Goal: Task Accomplishment & Management: Use online tool/utility

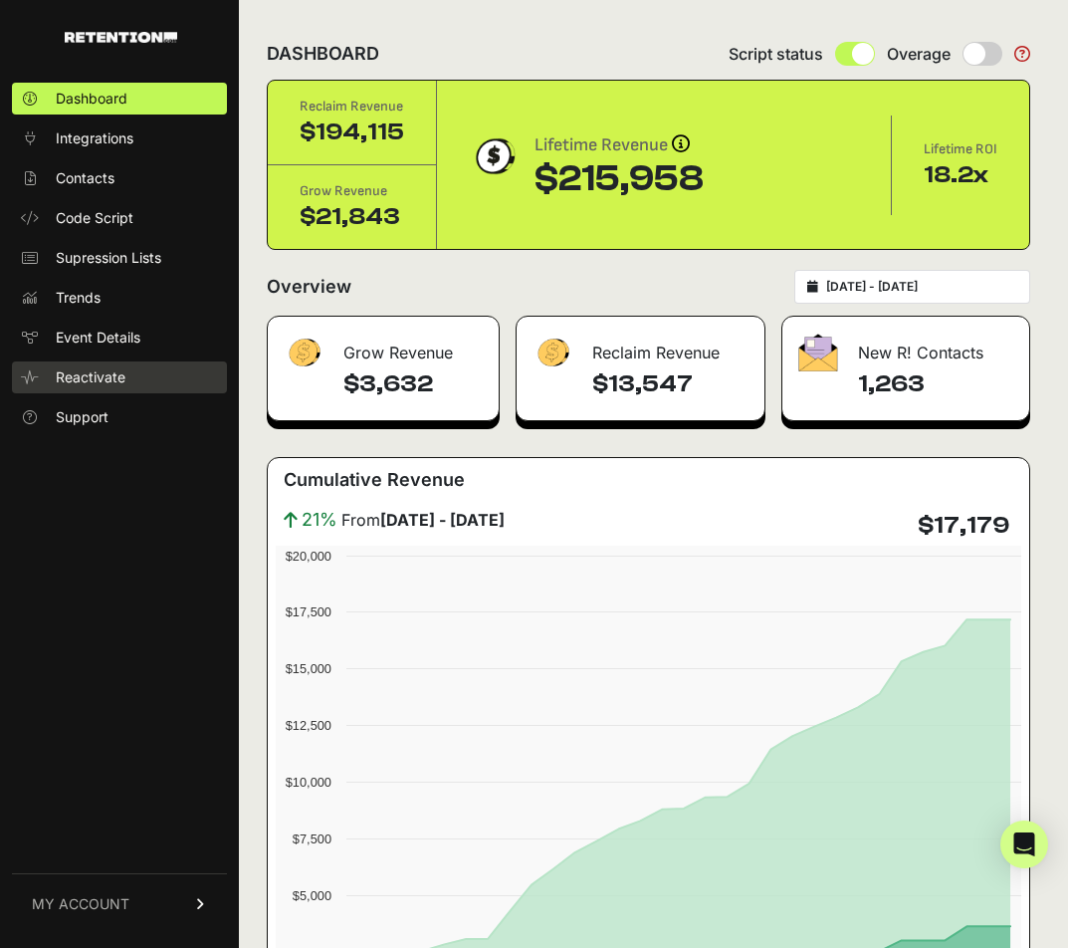
click at [104, 378] on span "Reactivate" at bounding box center [91, 377] width 70 height 20
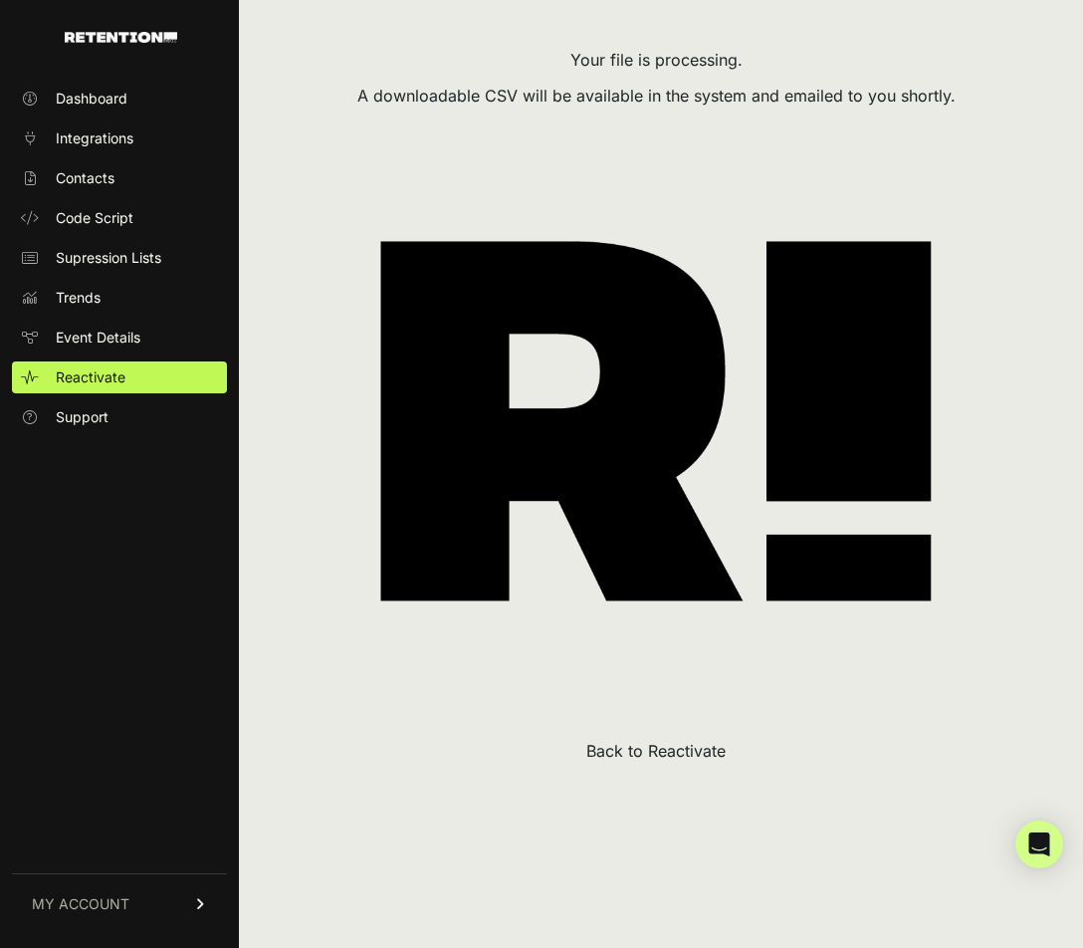
drag, startPoint x: 1012, startPoint y: 71, endPoint x: 959, endPoint y: 53, distance: 56.7
click at [1010, 71] on div "Your file is processing." at bounding box center [656, 60] width 779 height 24
click at [640, 748] on button "Back to Reactivate" at bounding box center [655, 751] width 139 height 24
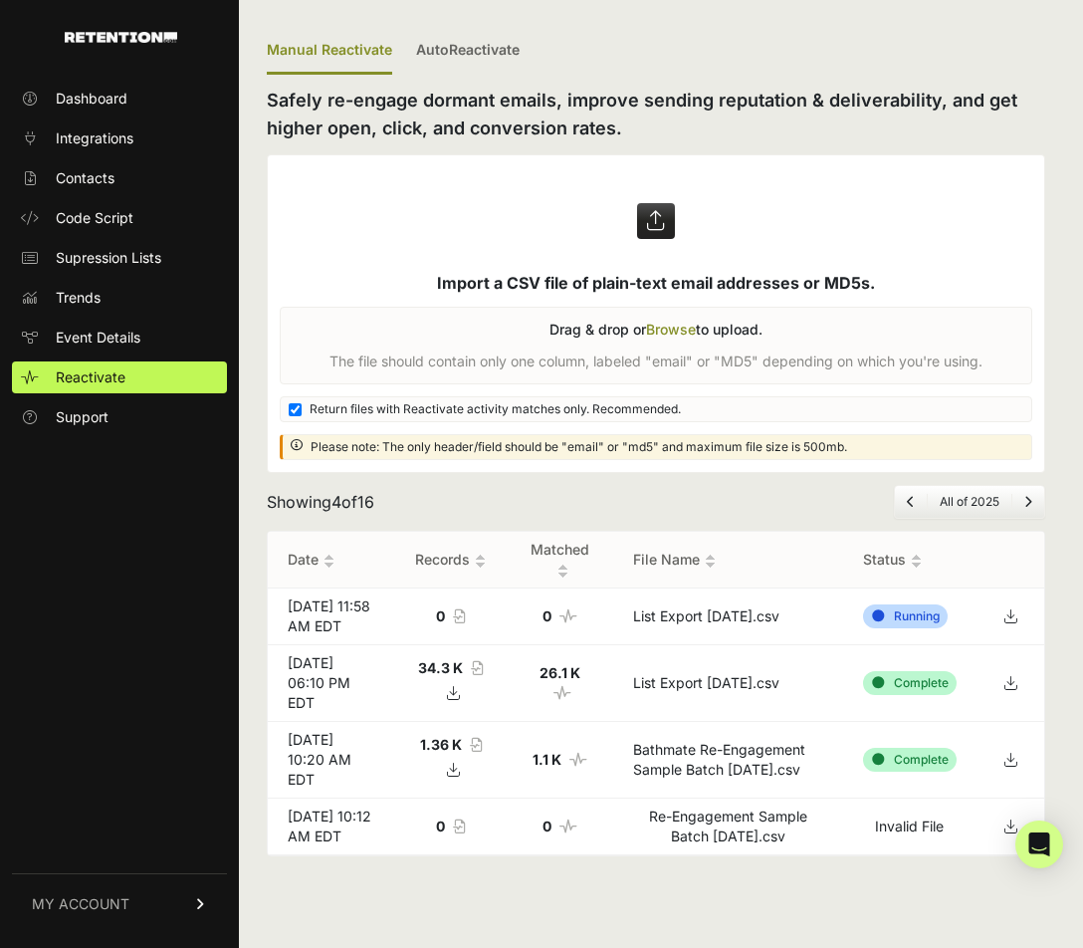
click at [340, 871] on div "Manual Reactivate AutoReactivate Safely re-engage dormant emails, improve sendi…" at bounding box center [656, 474] width 834 height 948
drag, startPoint x: 650, startPoint y: 37, endPoint x: 628, endPoint y: 31, distance: 22.7
click at [650, 37] on ul "Manual Reactivate AutoReactivate" at bounding box center [656, 51] width 779 height 47
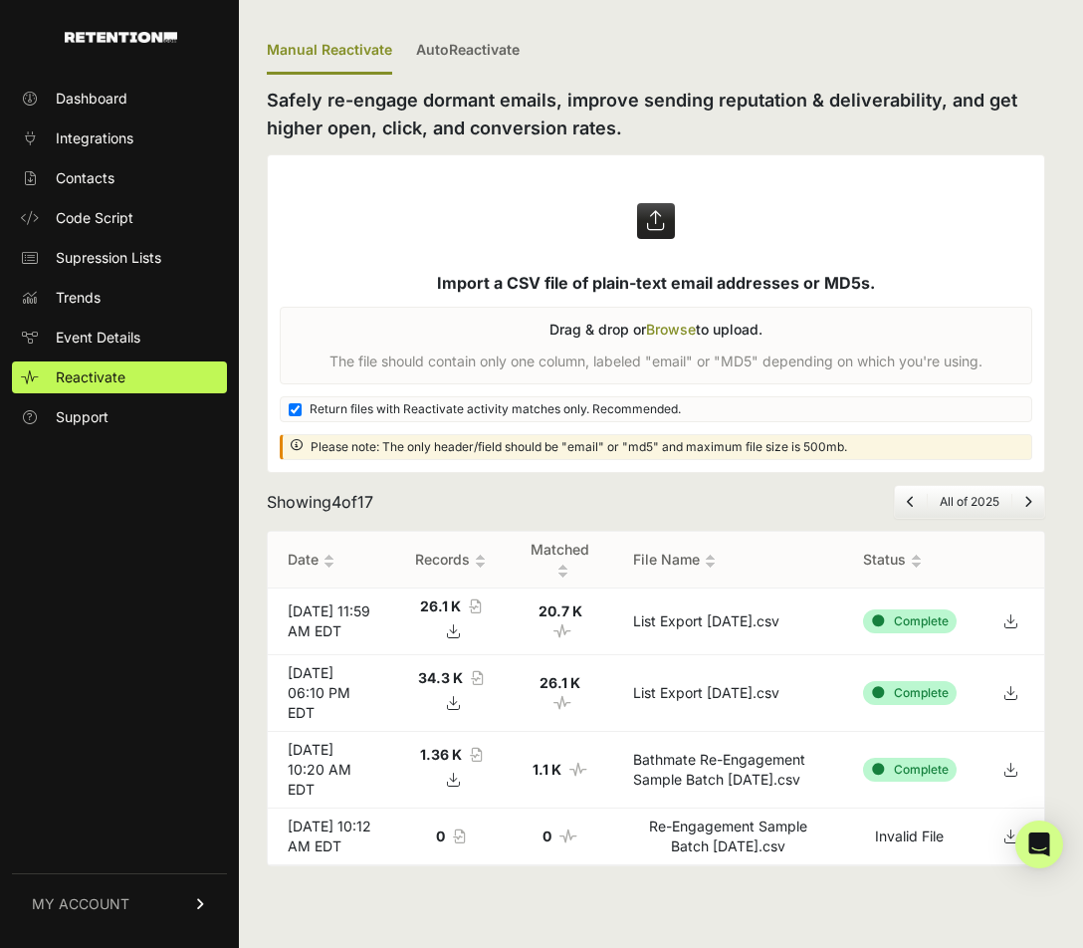
click at [1016, 618] on icon at bounding box center [1011, 621] width 28 height 30
